Goal: Task Accomplishment & Management: Manage account settings

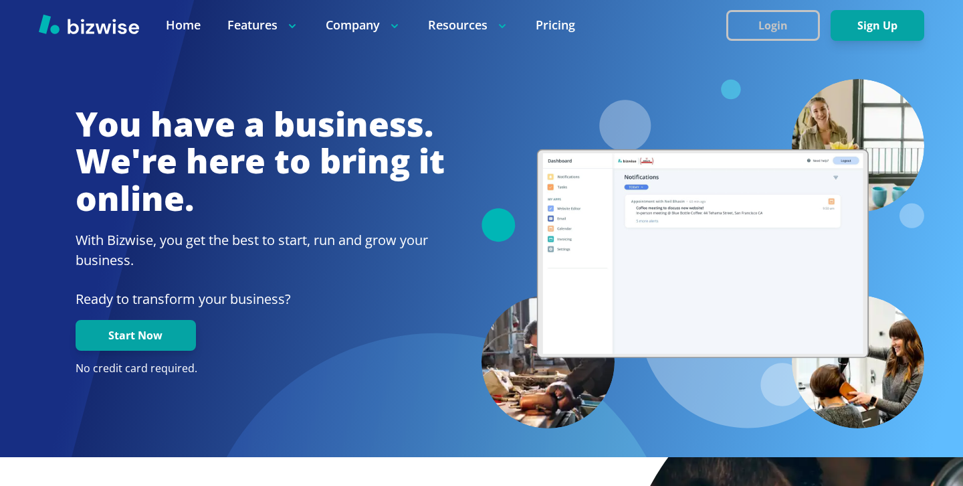
click at [735, 17] on button "Login" at bounding box center [773, 25] width 94 height 31
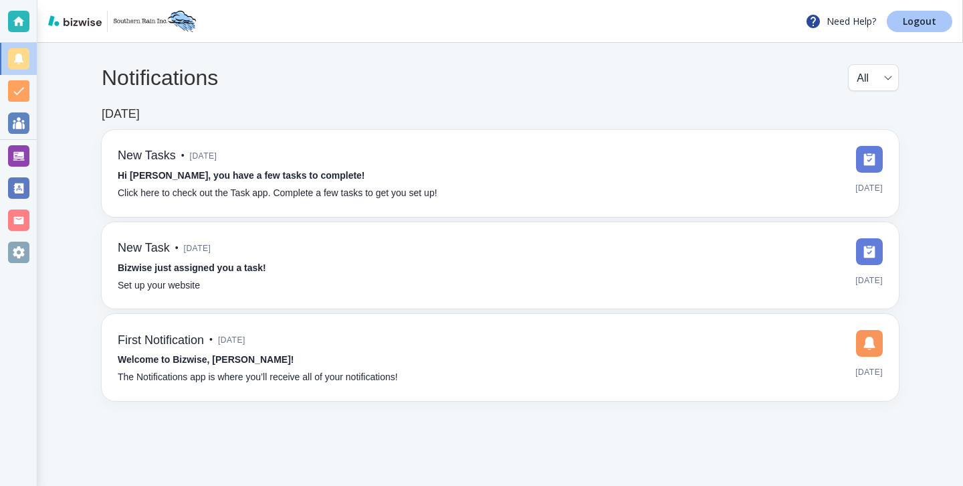
click at [933, 13] on link "Logout" at bounding box center [920, 21] width 66 height 21
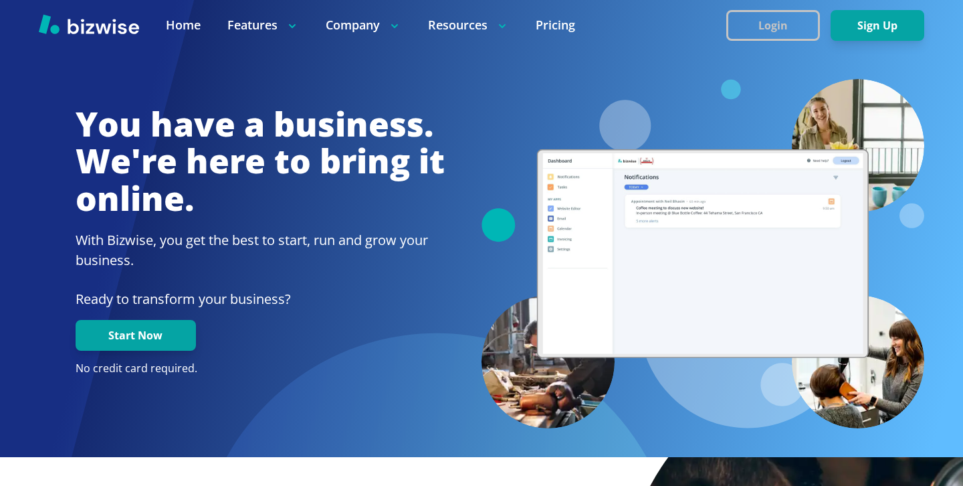
click at [763, 20] on button "Login" at bounding box center [773, 25] width 94 height 31
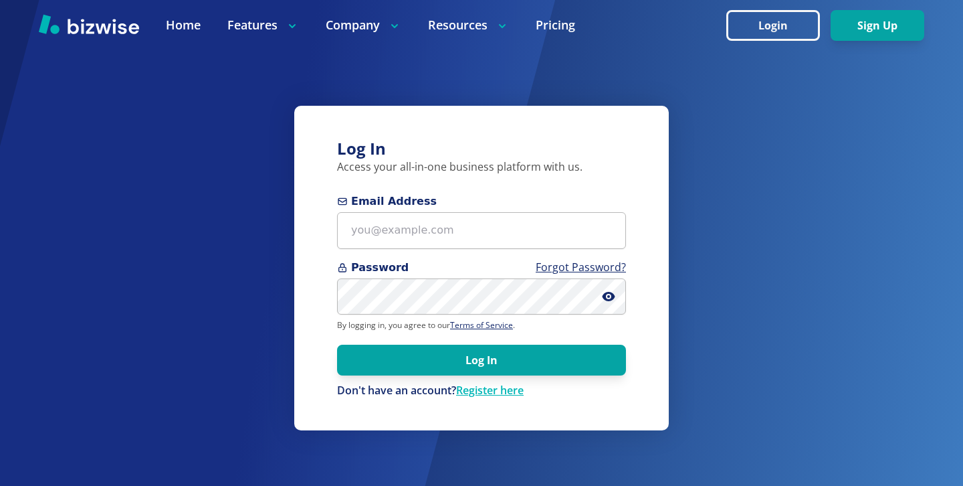
click at [406, 271] on span "Password Forgot Password?" at bounding box center [481, 268] width 289 height 16
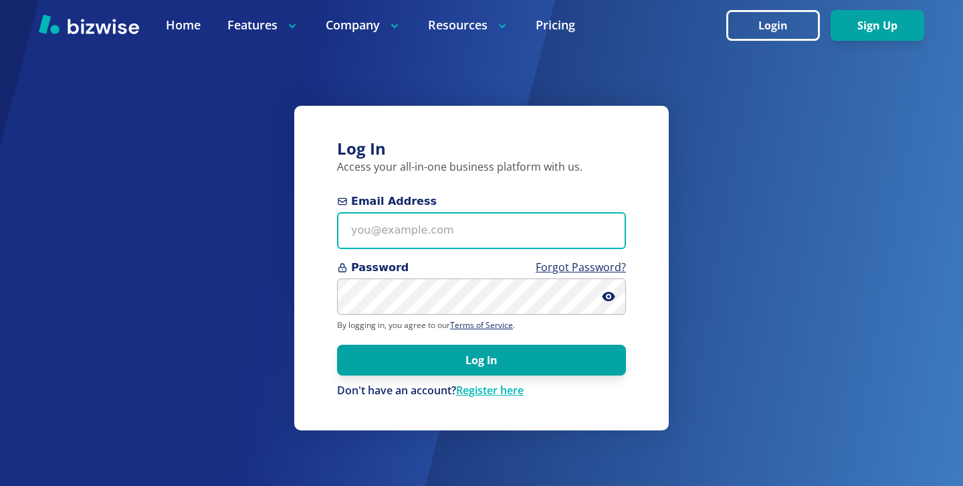
click at [423, 221] on input "Email Address" at bounding box center [481, 230] width 289 height 37
paste input "stonewaterkitchens@yahoo.com"
type input "stonewaterkitchens@yahoo.com"
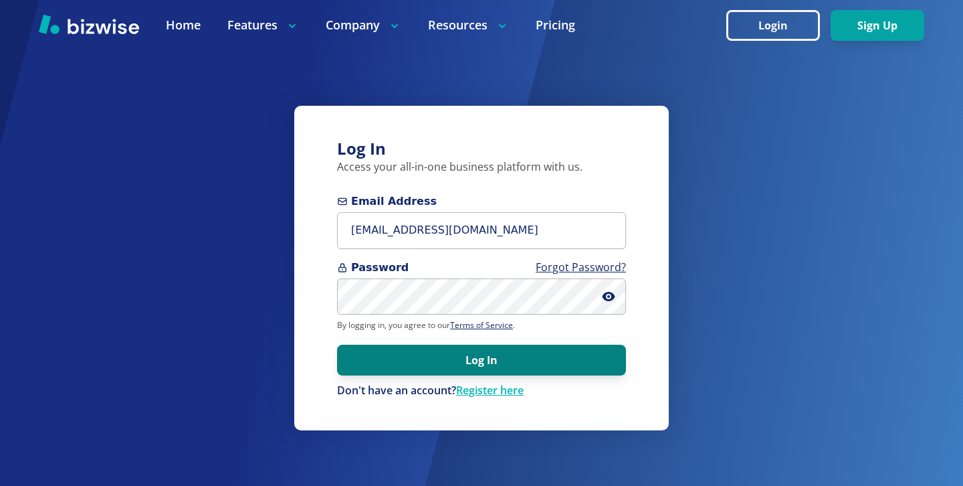
click at [473, 351] on button "Log In" at bounding box center [481, 359] width 289 height 31
